Goal: Task Accomplishment & Management: Use online tool/utility

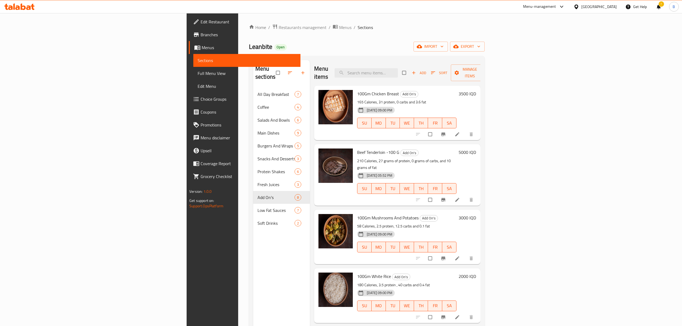
click at [29, 1] on div "Menu-management [GEOGRAPHIC_DATA] Get Help ! B" at bounding box center [341, 6] width 682 height 13
click at [27, 3] on div at bounding box center [19, 6] width 39 height 11
click at [27, 6] on icon at bounding box center [28, 7] width 5 height 5
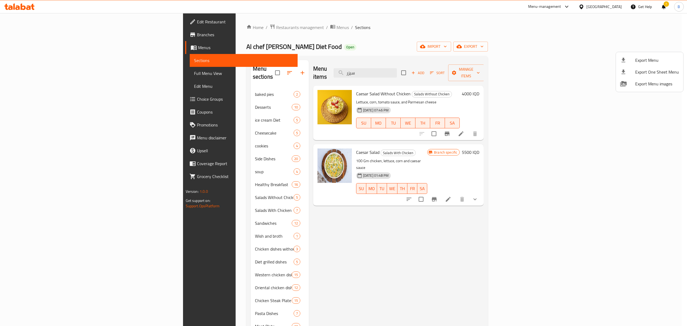
click at [26, 12] on div at bounding box center [343, 163] width 687 height 326
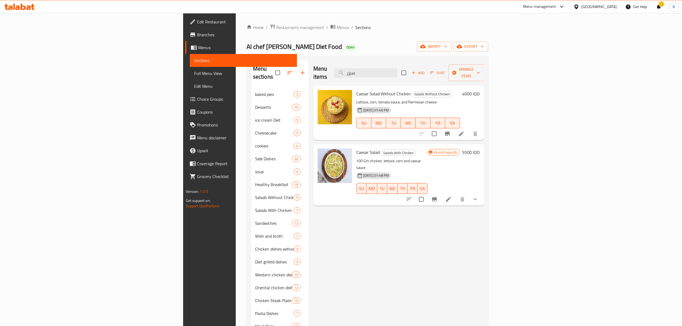
click at [26, 8] on icon at bounding box center [19, 6] width 30 height 6
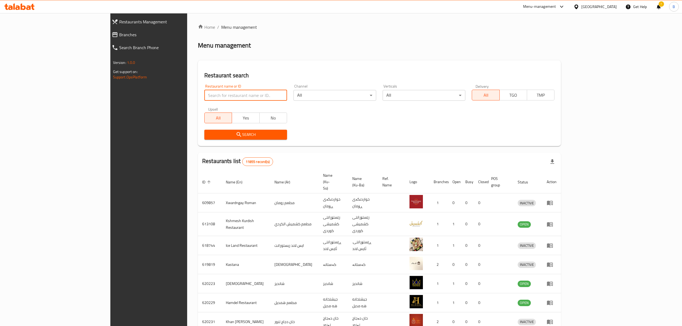
click at [204, 95] on input "search" at bounding box center [245, 95] width 83 height 11
type input "p"
type input "بس دولمة"
click button "Search" at bounding box center [245, 135] width 83 height 10
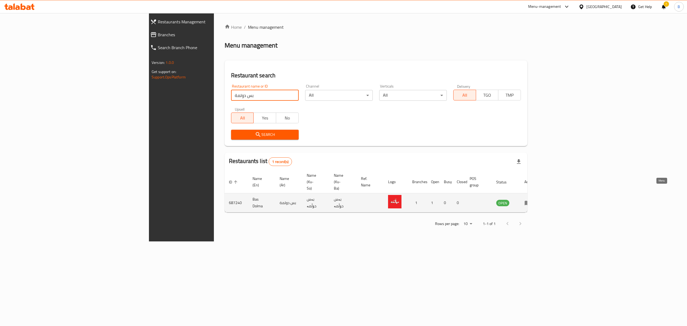
click at [535, 200] on link "enhanced table" at bounding box center [530, 203] width 10 height 6
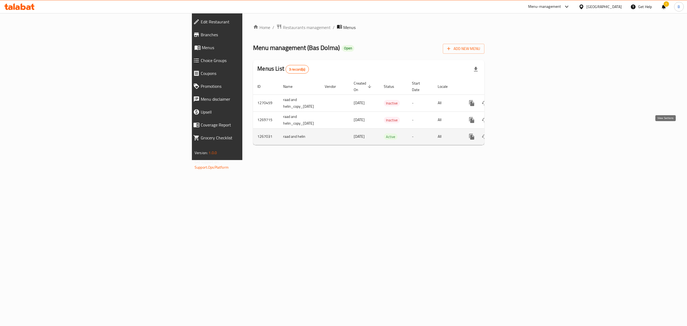
click at [513, 134] on icon "enhanced table" at bounding box center [510, 136] width 5 height 5
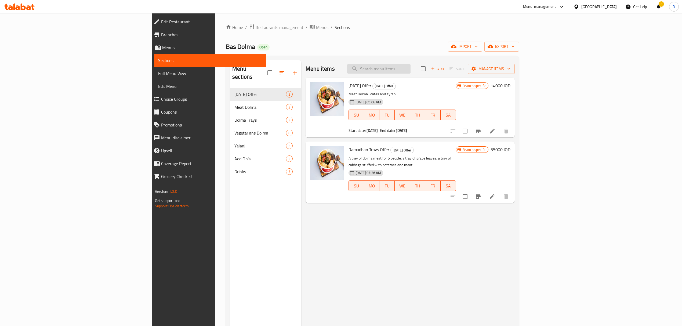
click at [411, 64] on input "search" at bounding box center [378, 68] width 63 height 9
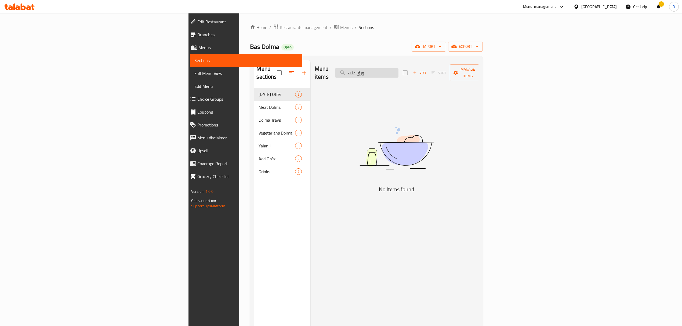
click at [398, 68] on input "ورق عنب" at bounding box center [366, 72] width 63 height 9
click at [398, 72] on input "عنب" at bounding box center [366, 72] width 63 height 9
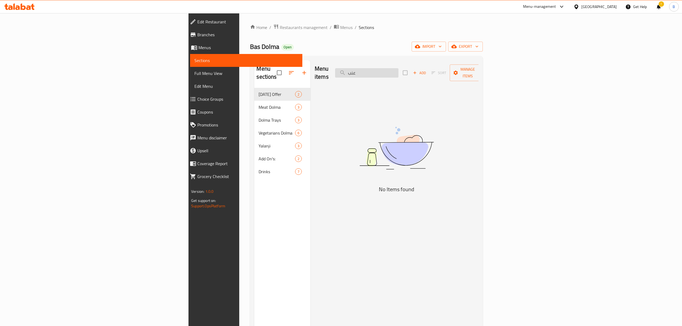
click at [398, 72] on input "عنب" at bounding box center [366, 72] width 63 height 9
type input ","
type input "ورق"
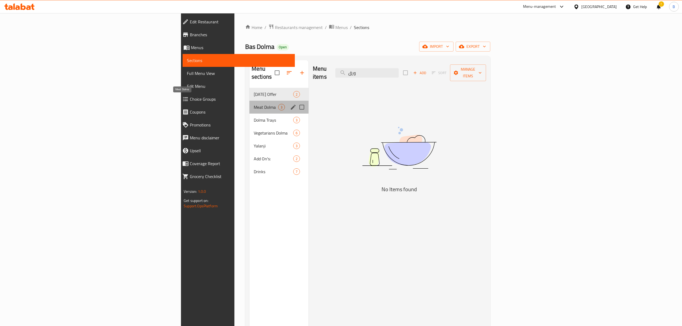
click at [254, 104] on span "Meat Dolma" at bounding box center [266, 107] width 24 height 6
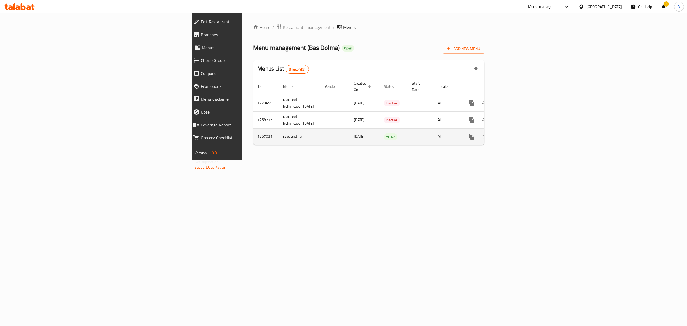
click at [517, 135] on link "enhanced table" at bounding box center [510, 136] width 13 height 13
